Goal: Check status: Check status

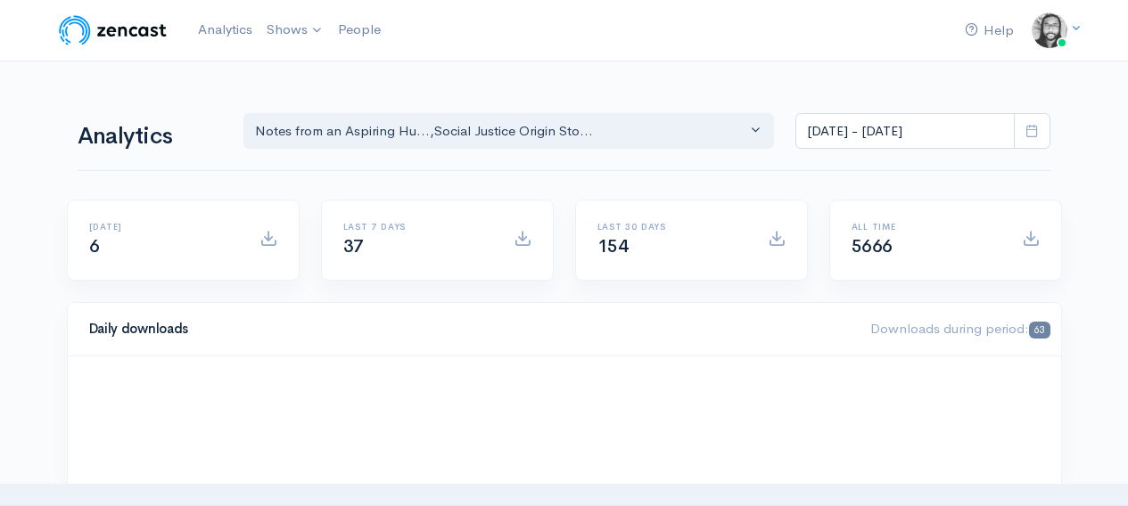
select select "14701"
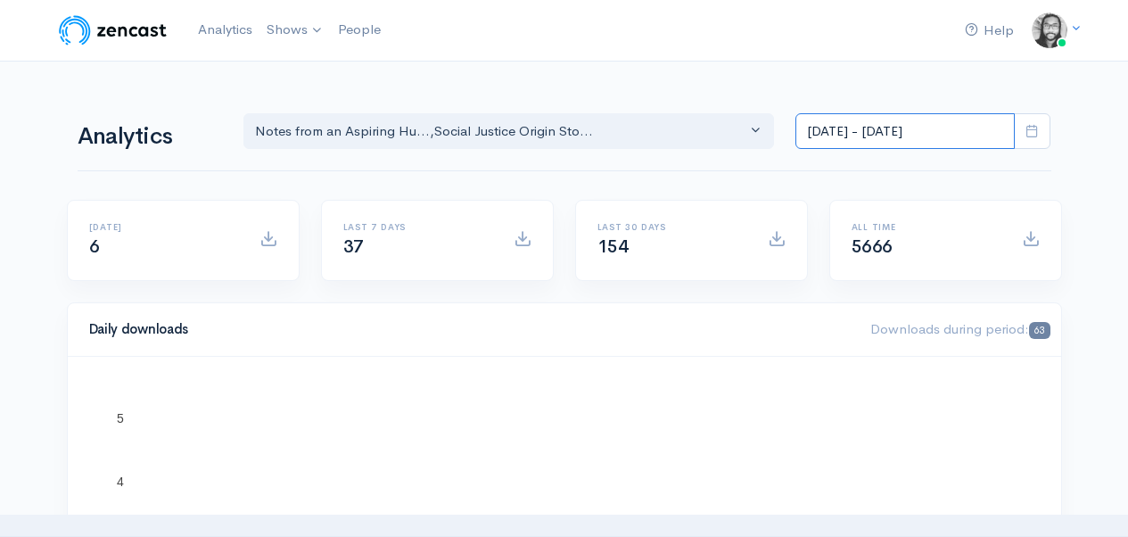
click at [899, 115] on input "[DATE] - [DATE]" at bounding box center [904, 131] width 219 height 37
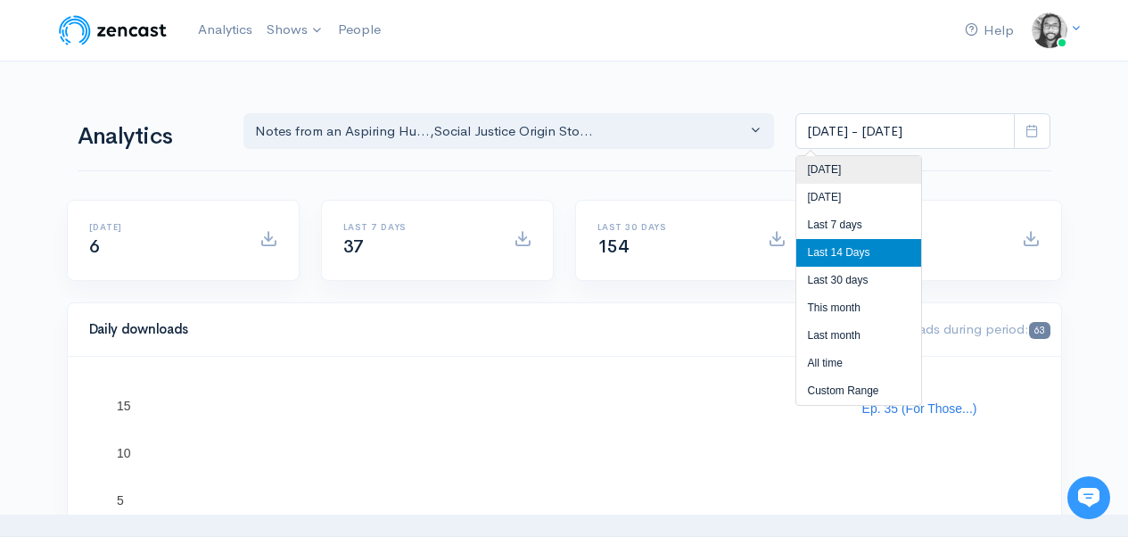
click at [883, 164] on li "[DATE]" at bounding box center [858, 170] width 125 height 28
type input "Sep 18, 2025 - Sep 18, 2025"
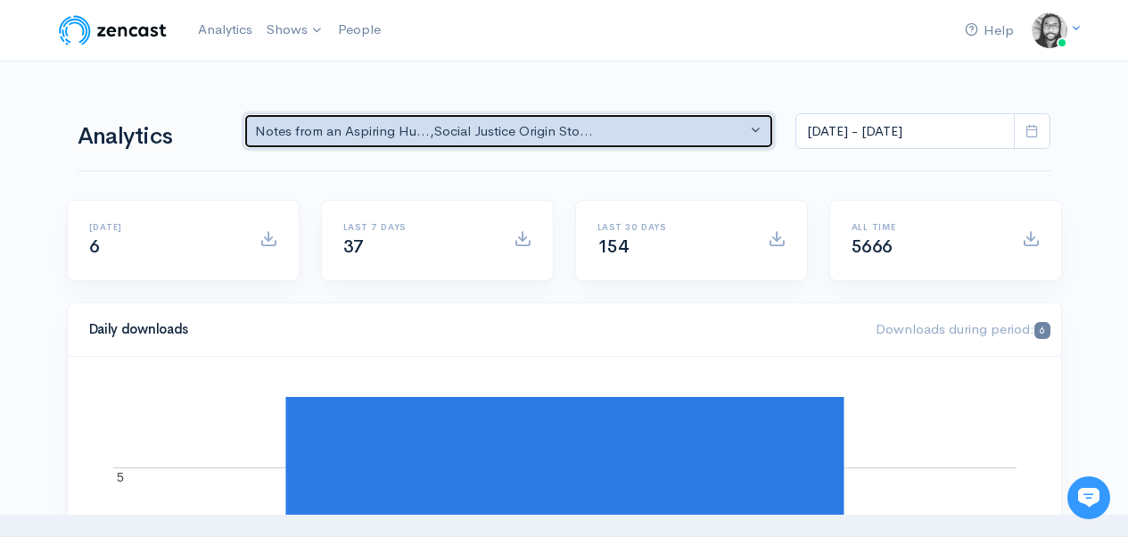
click at [397, 146] on button "Notes from an Aspiring Hu... , Social Justice Origin Sto..." at bounding box center [508, 131] width 531 height 37
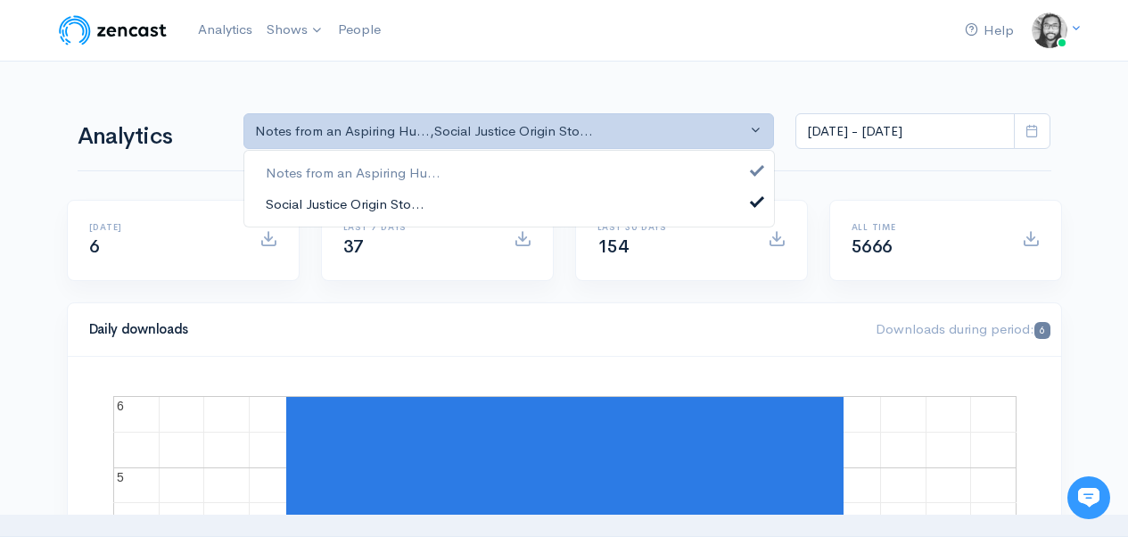
click at [408, 212] on span "Social Justice Origin Sto..." at bounding box center [345, 203] width 159 height 21
click at [496, 57] on nav "Help Notifications View all Your profile Team settings Default team Current Log…" at bounding box center [564, 31] width 1128 height 62
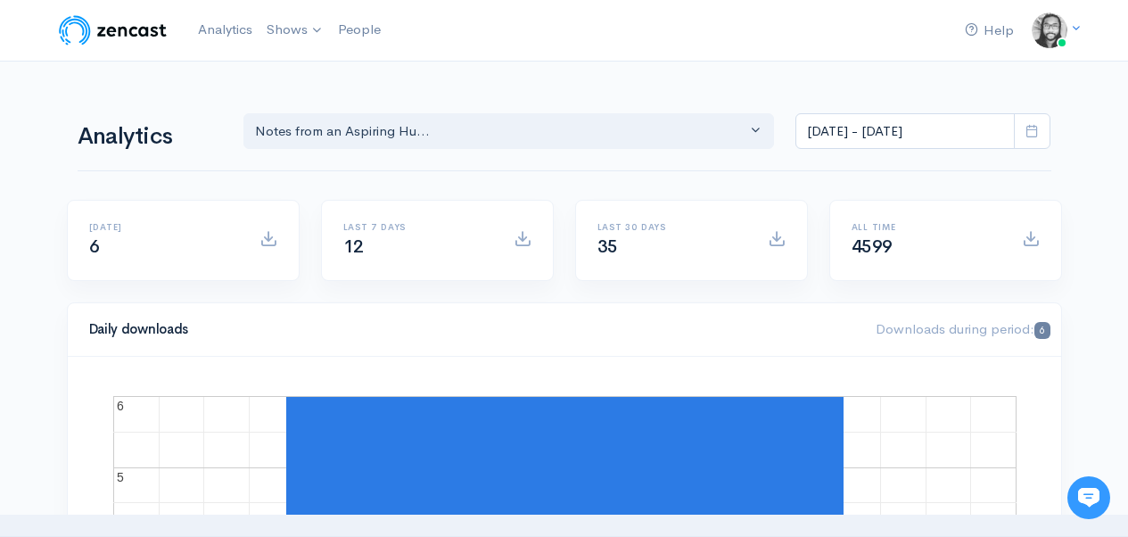
click at [373, 111] on div "Notes from an Aspiring Hu... Social Justice Origin Sto... Notes from an Aspirin…" at bounding box center [647, 129] width 829 height 42
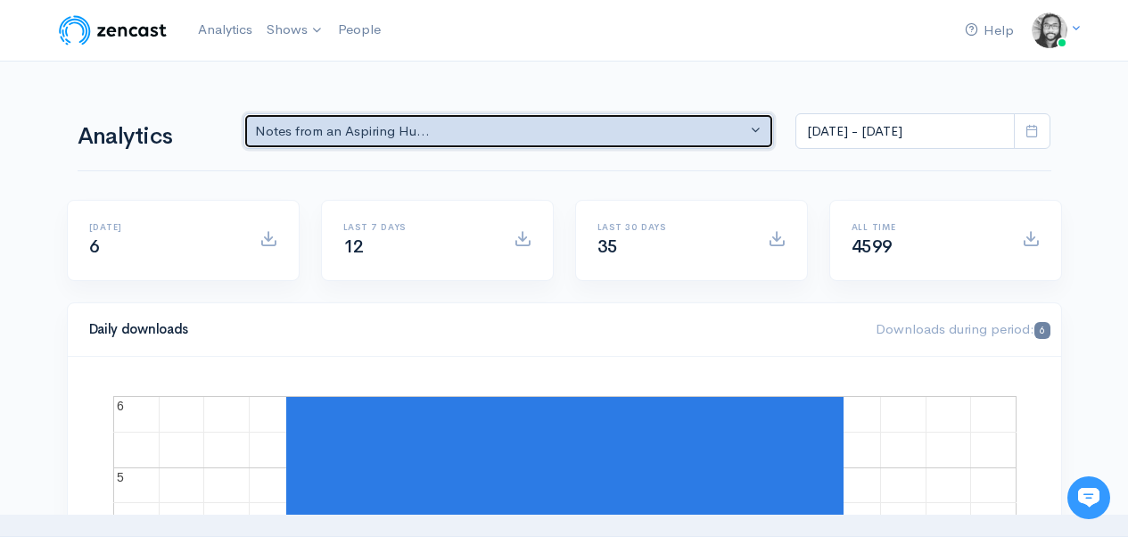
click at [380, 138] on div "Notes from an Aspiring Hu..." at bounding box center [501, 131] width 492 height 21
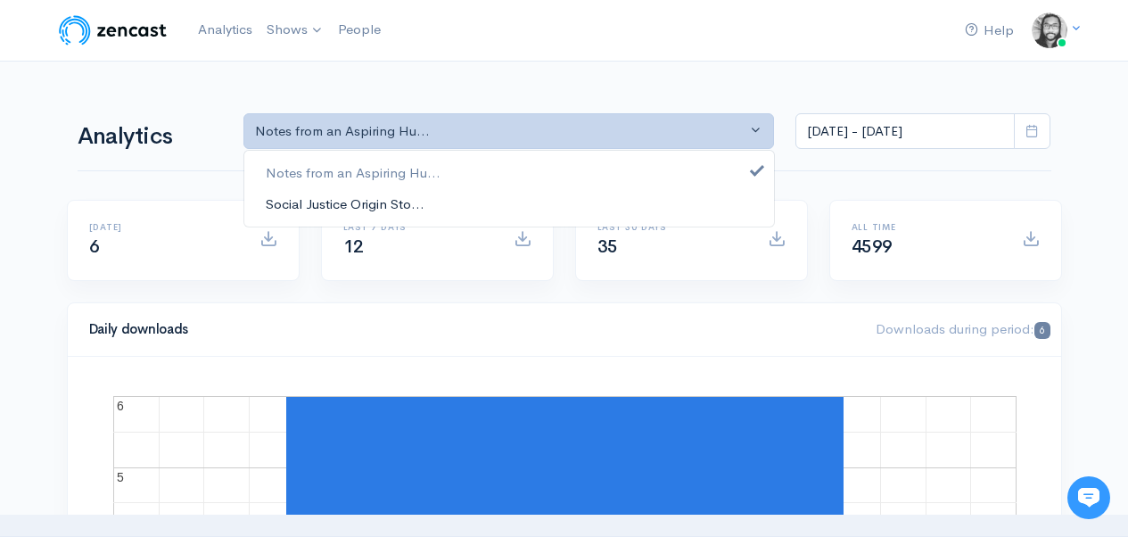
click at [390, 216] on link "Social Justice Origin Sto..." at bounding box center [508, 203] width 529 height 31
click at [398, 183] on link "Notes from an Aspiring Hu..." at bounding box center [508, 173] width 529 height 31
select select "14701"
